Goal: Information Seeking & Learning: Learn about a topic

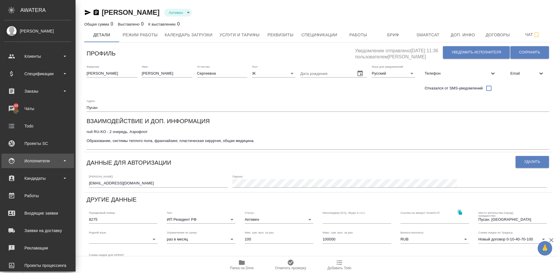
click at [47, 161] on div "Исполнители" at bounding box center [37, 161] width 67 height 9
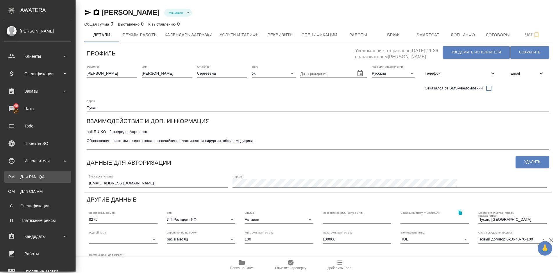
click at [47, 177] on div "Для PM/LQA" at bounding box center [37, 177] width 61 height 6
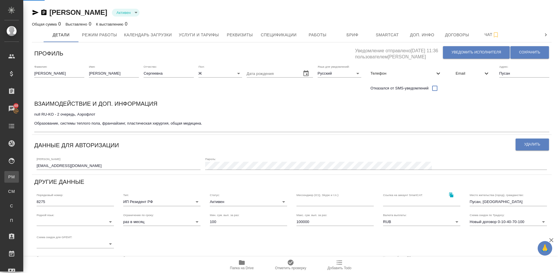
type input "SmartCATTrados"
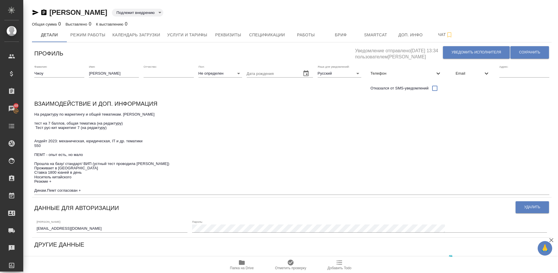
click at [243, 265] on icon "button" at bounding box center [242, 262] width 6 height 5
